Goal: Navigation & Orientation: Find specific page/section

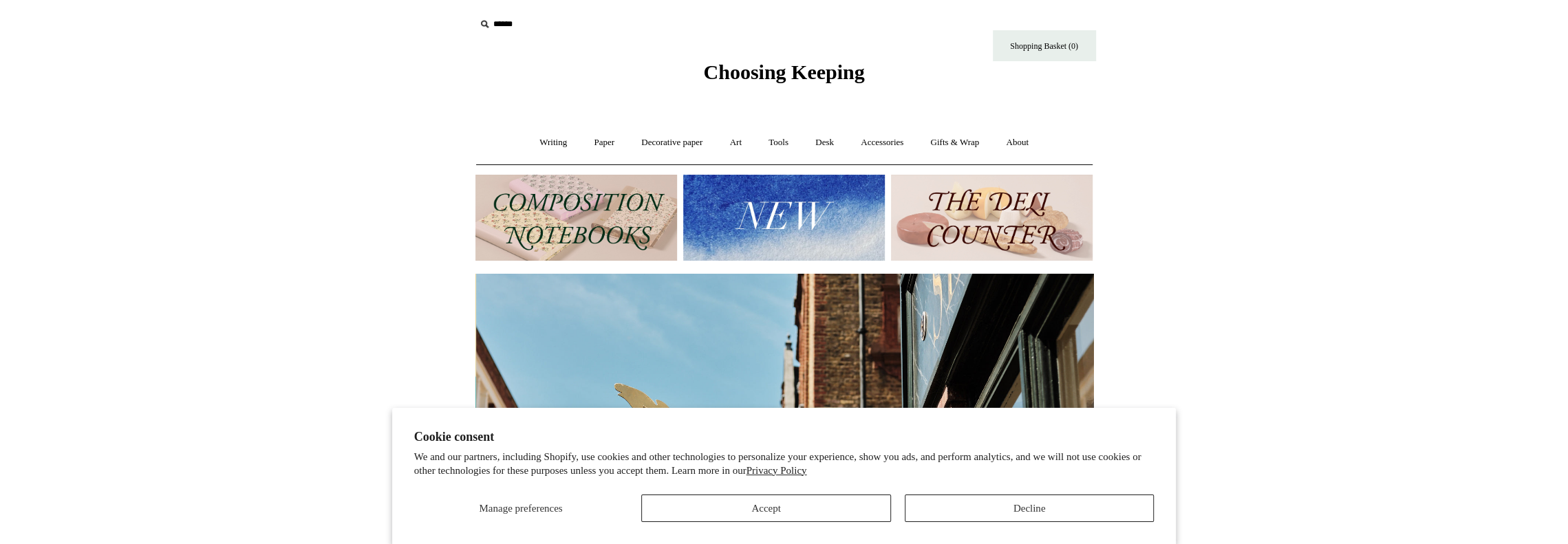
scroll to position [0, 618]
click at [588, 141] on link "Paper +" at bounding box center [604, 142] width 46 height 36
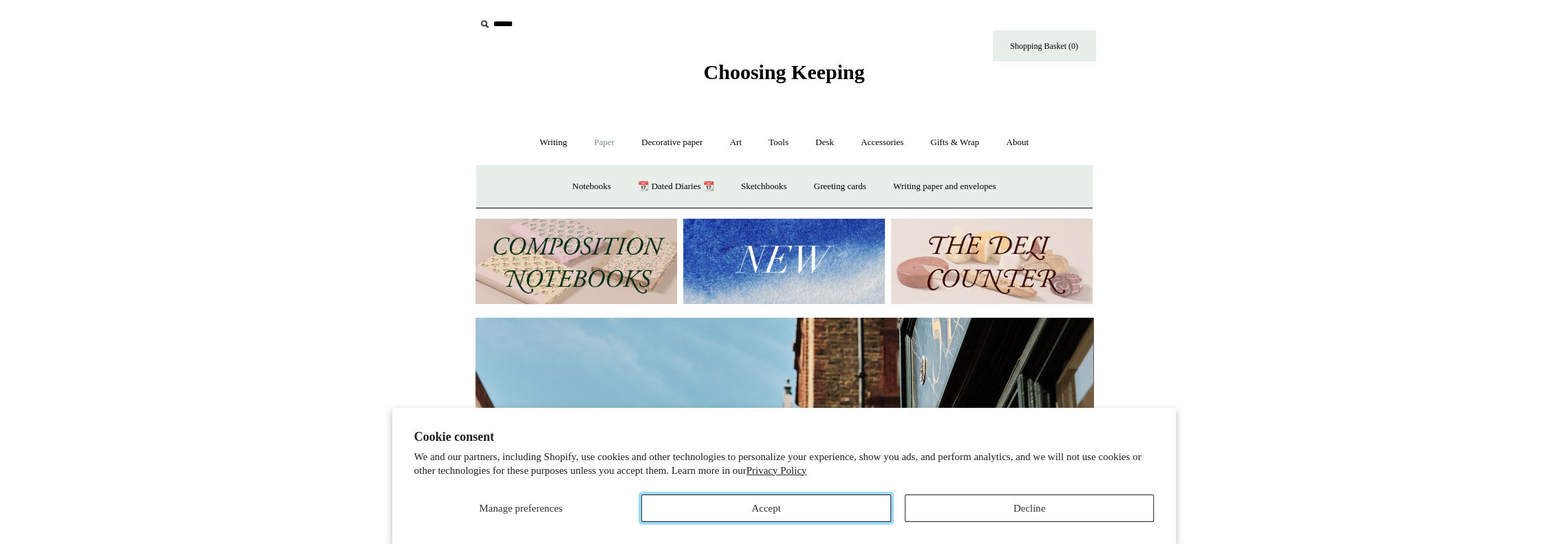
click at [775, 505] on button "Accept" at bounding box center [767, 508] width 250 height 28
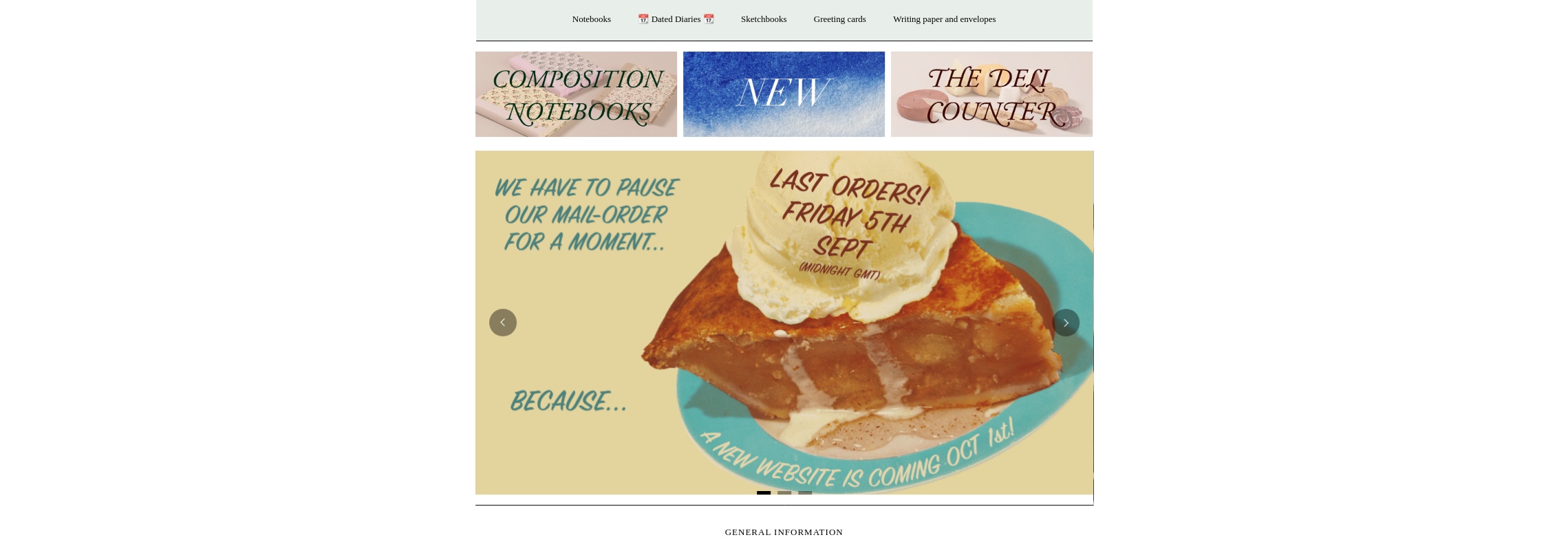
scroll to position [0, 0]
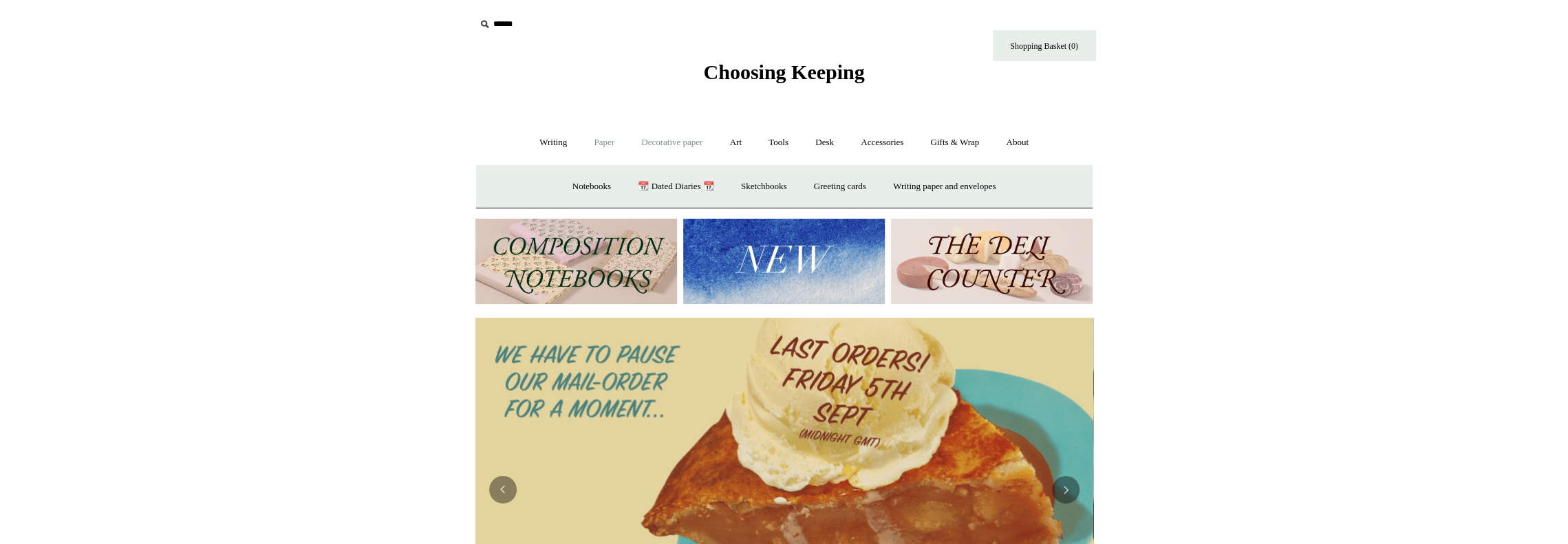
click at [672, 139] on link "Decorative paper +" at bounding box center [672, 142] width 86 height 36
click at [731, 187] on link "Marbled" at bounding box center [735, 186] width 55 height 36
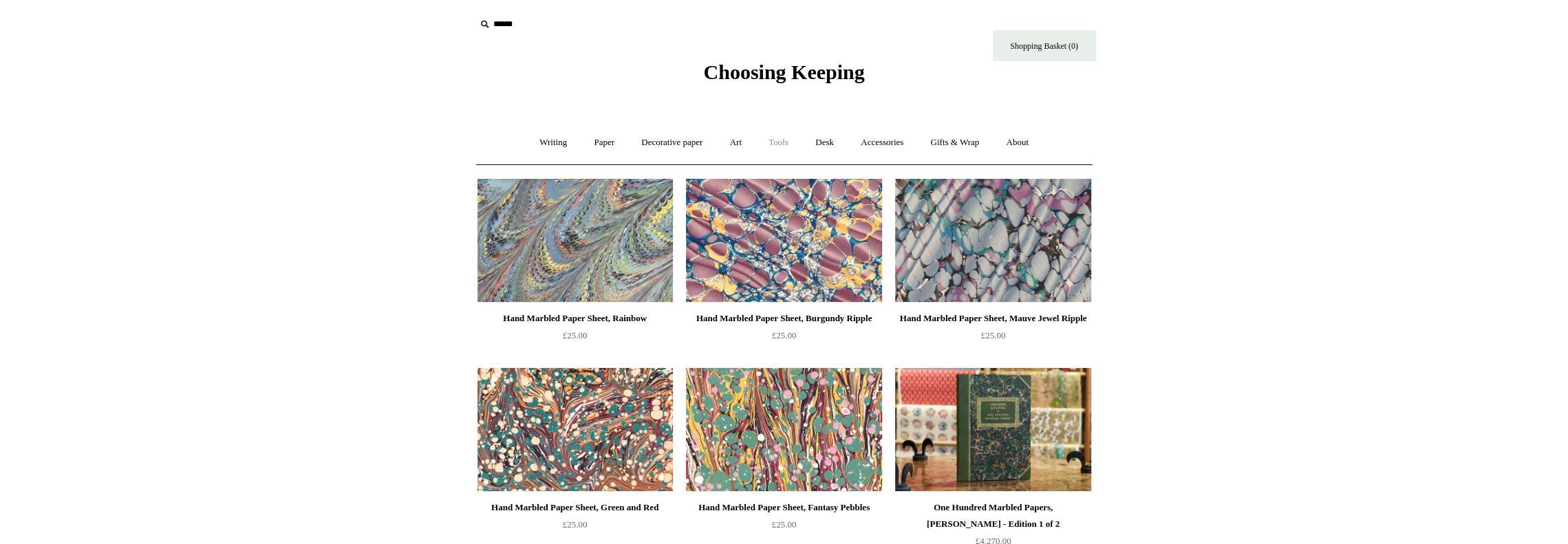
click at [775, 139] on link "Tools +" at bounding box center [778, 142] width 45 height 36
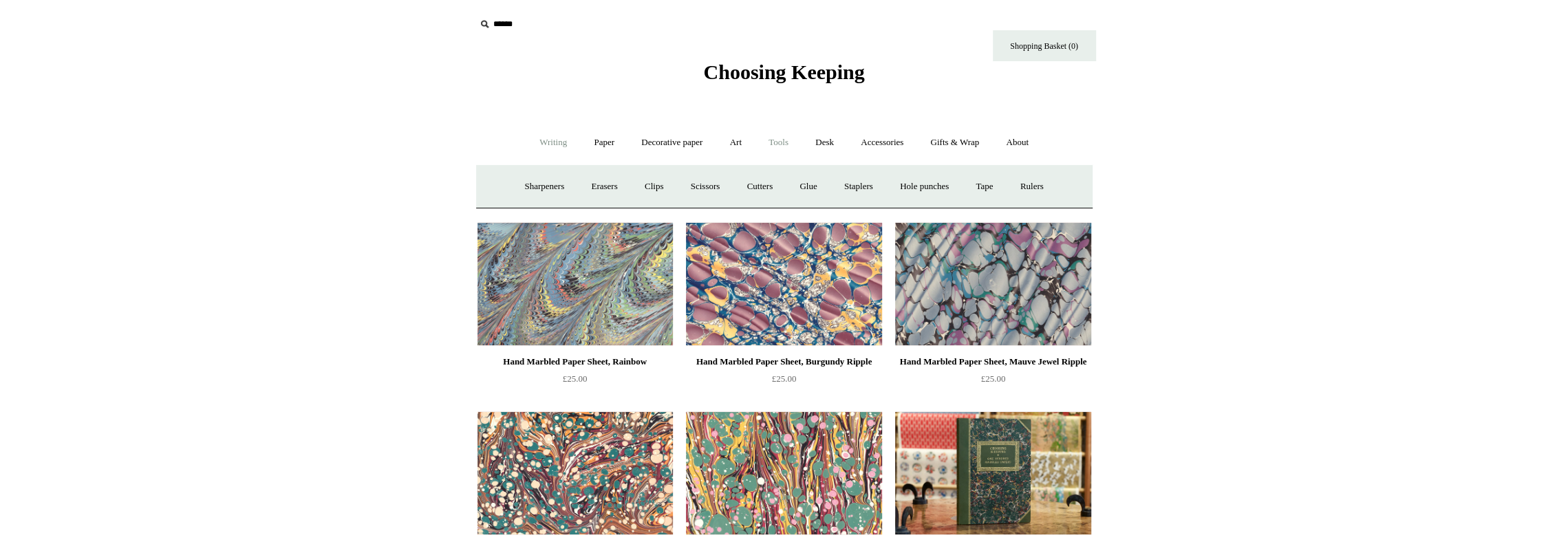
click at [543, 143] on link "Writing +" at bounding box center [553, 142] width 53 height 36
click at [581, 186] on link "Fountain pens +" at bounding box center [616, 186] width 75 height 36
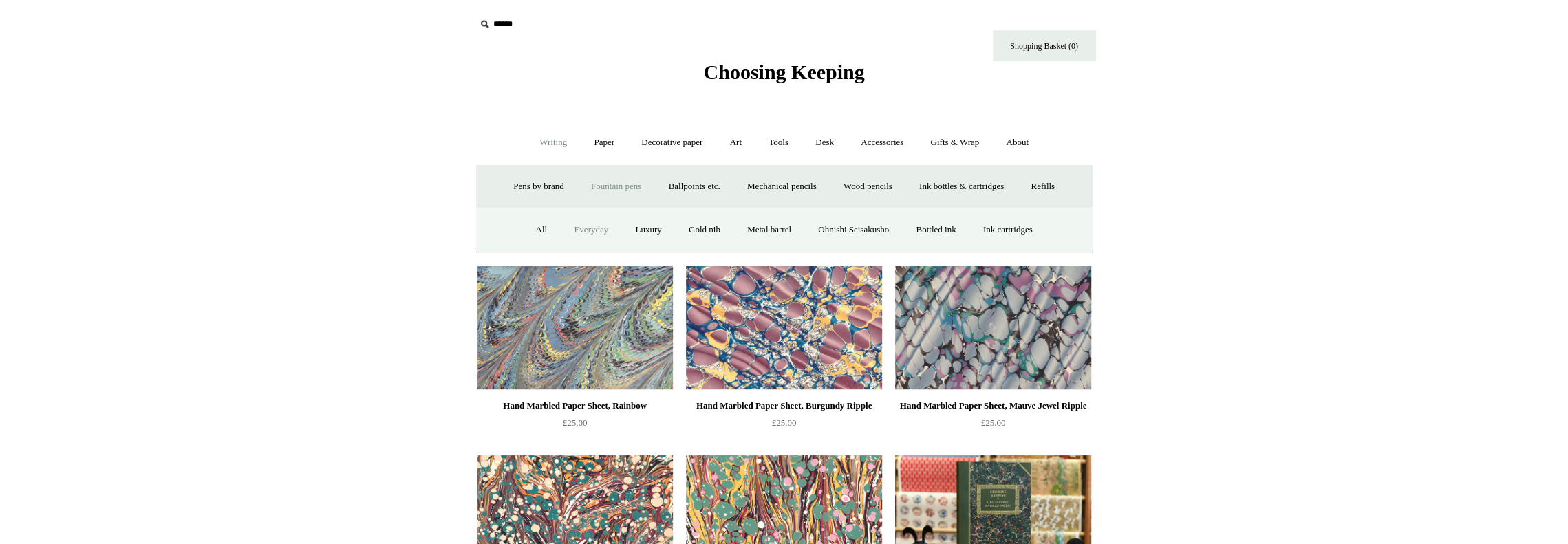
click at [571, 229] on link "Everyday" at bounding box center [591, 230] width 59 height 36
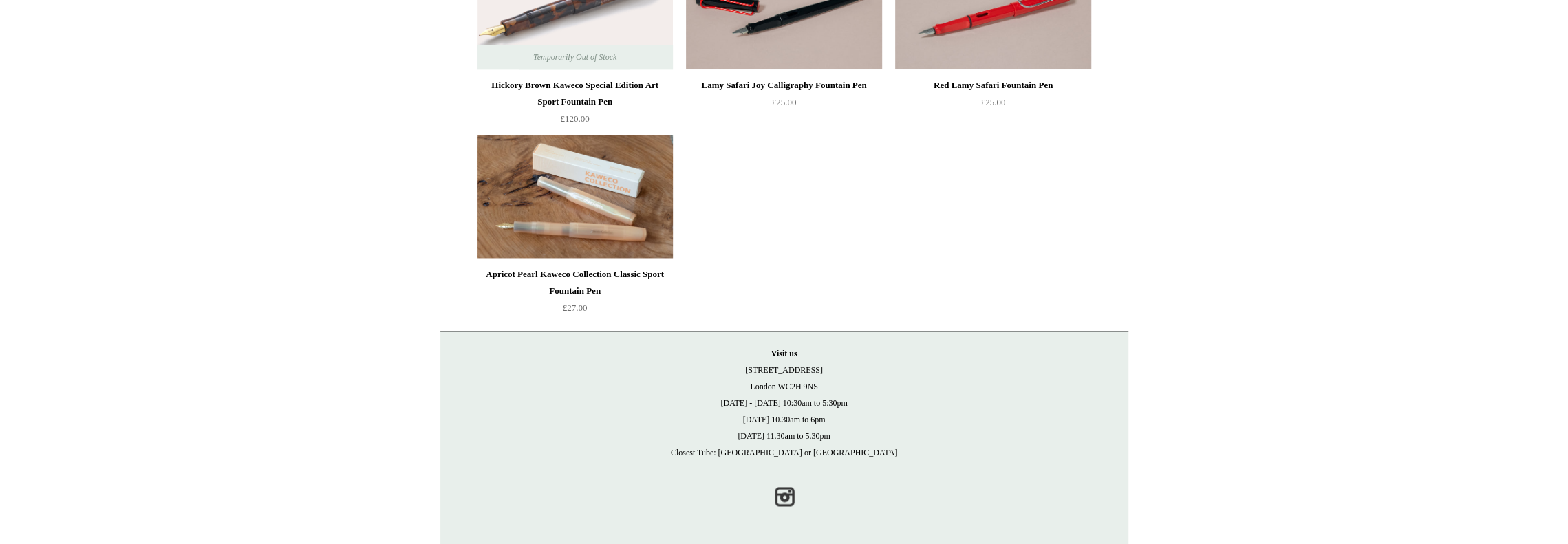
scroll to position [1558, 0]
